Goal: Use online tool/utility: Utilize a website feature to perform a specific function

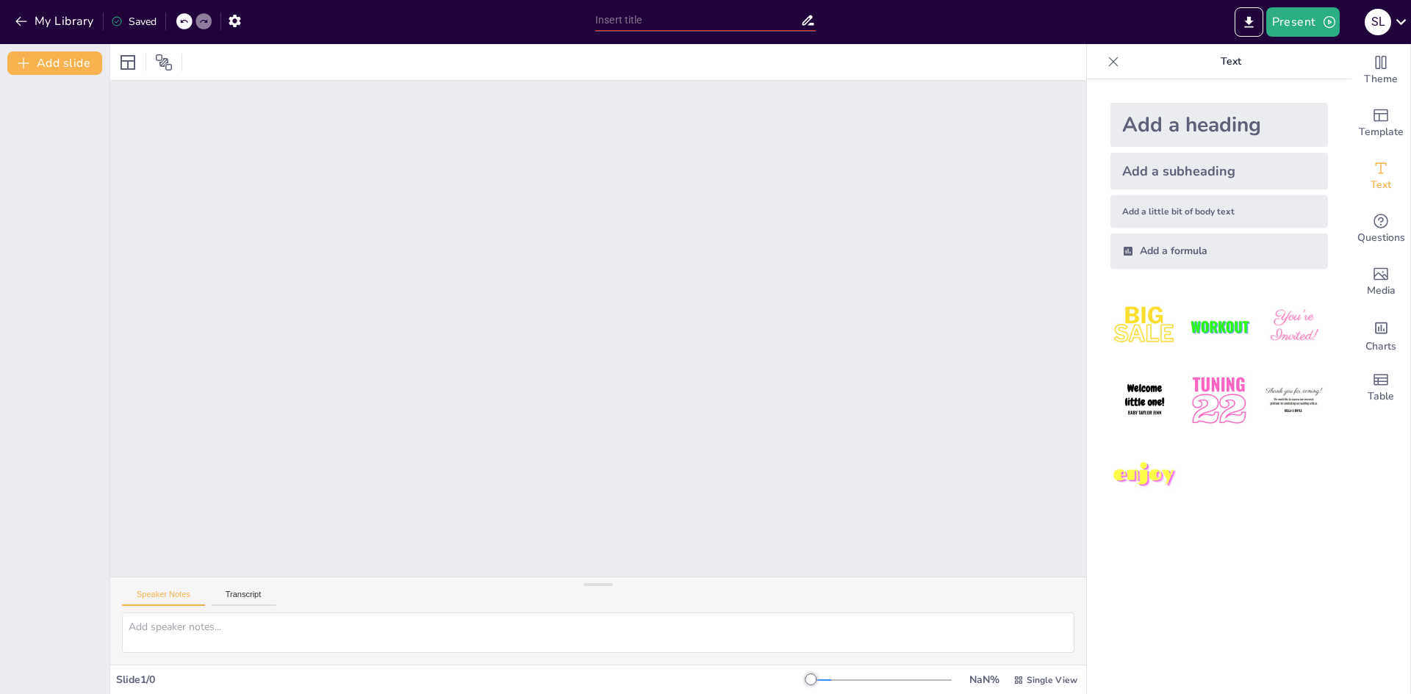
click at [599, 226] on div at bounding box center [598, 329] width 976 height 496
click at [226, 595] on button "Transcript" at bounding box center [243, 598] width 65 height 16
click at [191, 601] on button "Speaker Notes" at bounding box center [163, 598] width 83 height 16
click at [1303, 31] on button "Present" at bounding box center [1302, 21] width 73 height 29
click at [1320, 55] on li "Preview presentation" at bounding box center [1325, 55] width 115 height 24
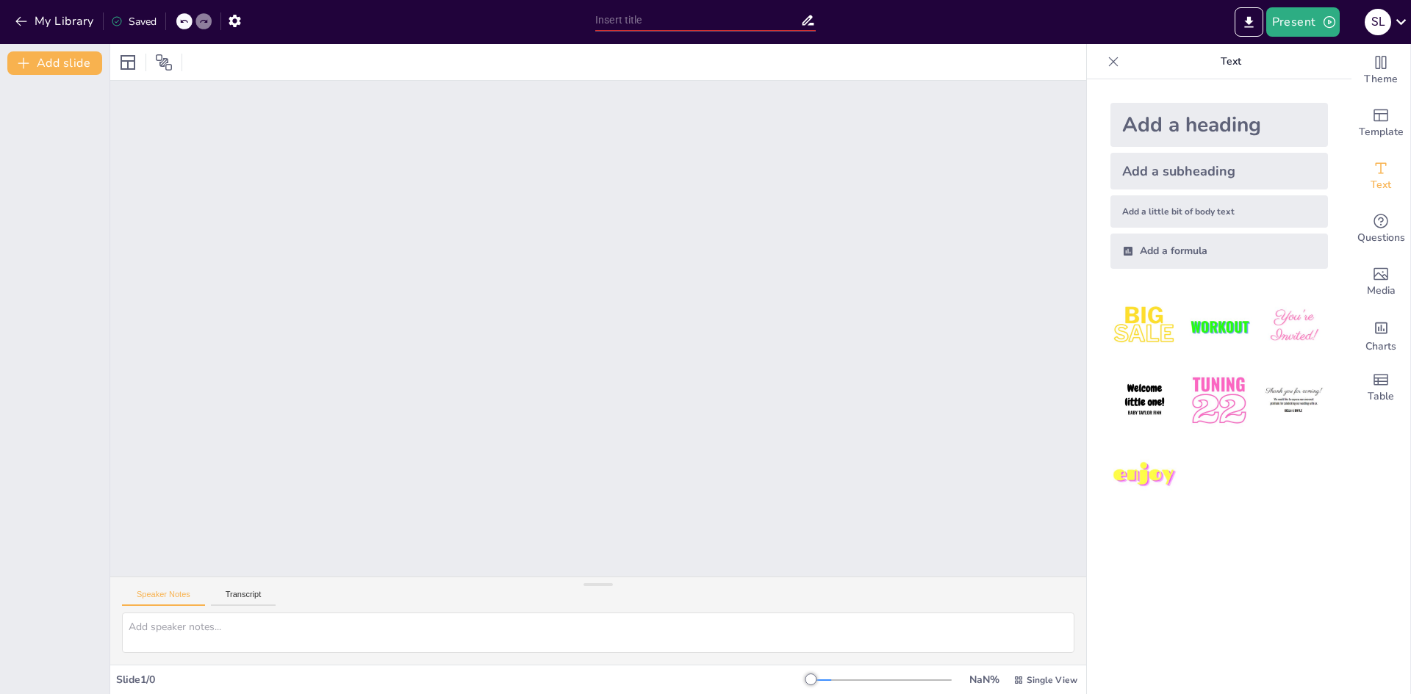
click at [1106, 65] on icon at bounding box center [1113, 61] width 15 height 15
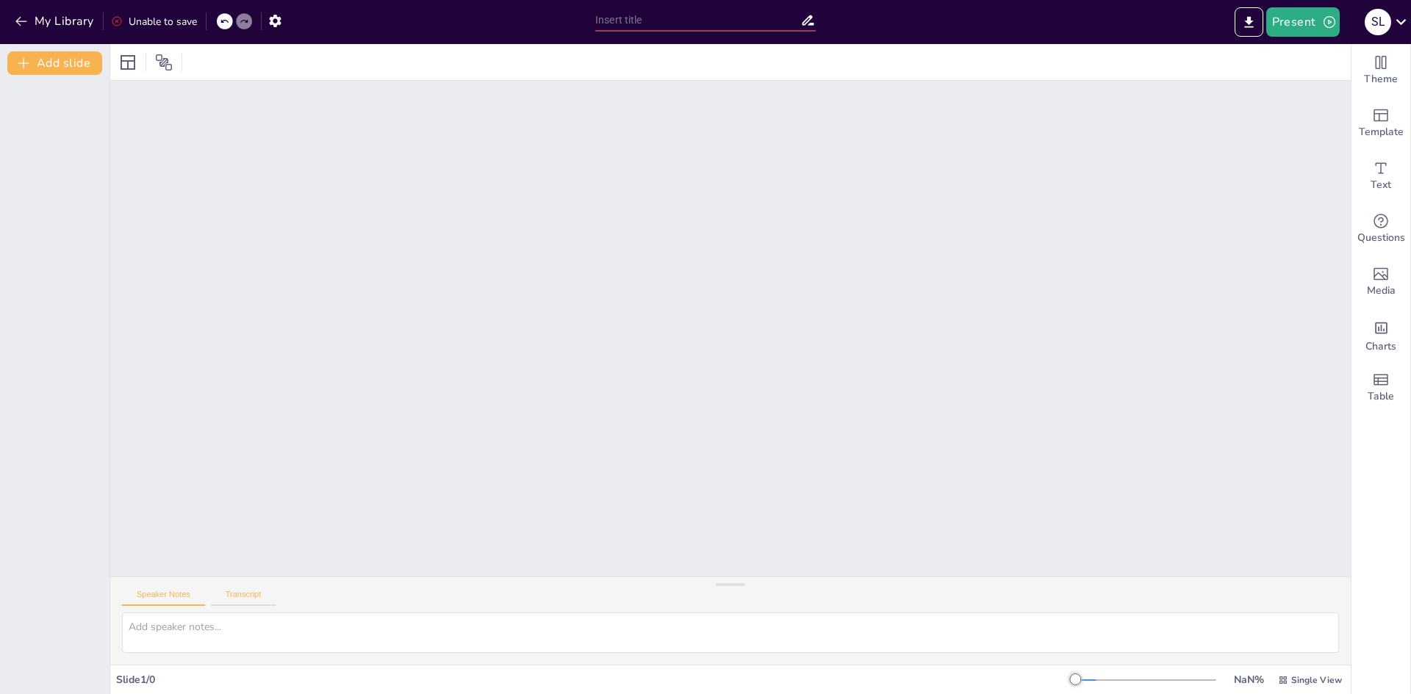
click at [242, 600] on button "Transcript" at bounding box center [243, 598] width 65 height 16
click at [187, 601] on button "Speaker Notes" at bounding box center [163, 598] width 83 height 16
click at [116, 63] on div at bounding box center [128, 63] width 24 height 24
click at [154, 65] on div at bounding box center [164, 63] width 24 height 24
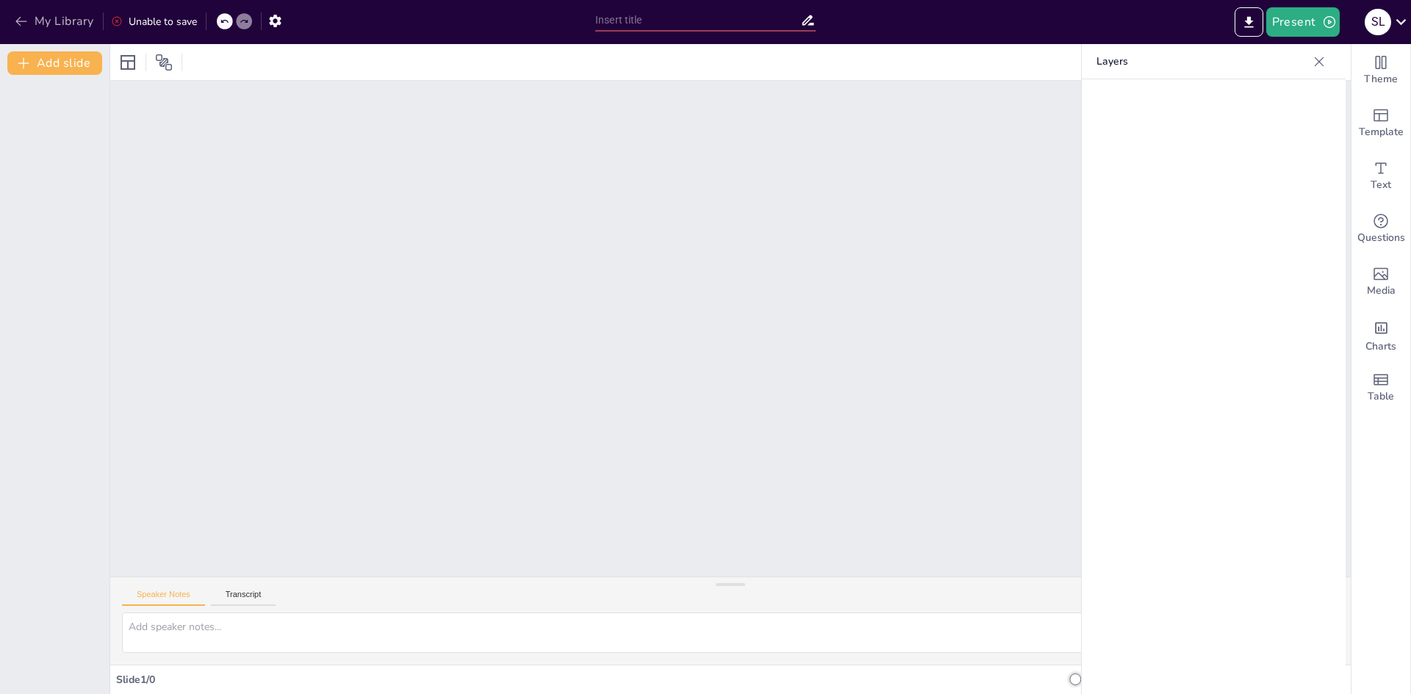
click at [29, 27] on button "My Library" at bounding box center [55, 22] width 89 height 24
